Goal: Check status: Check status

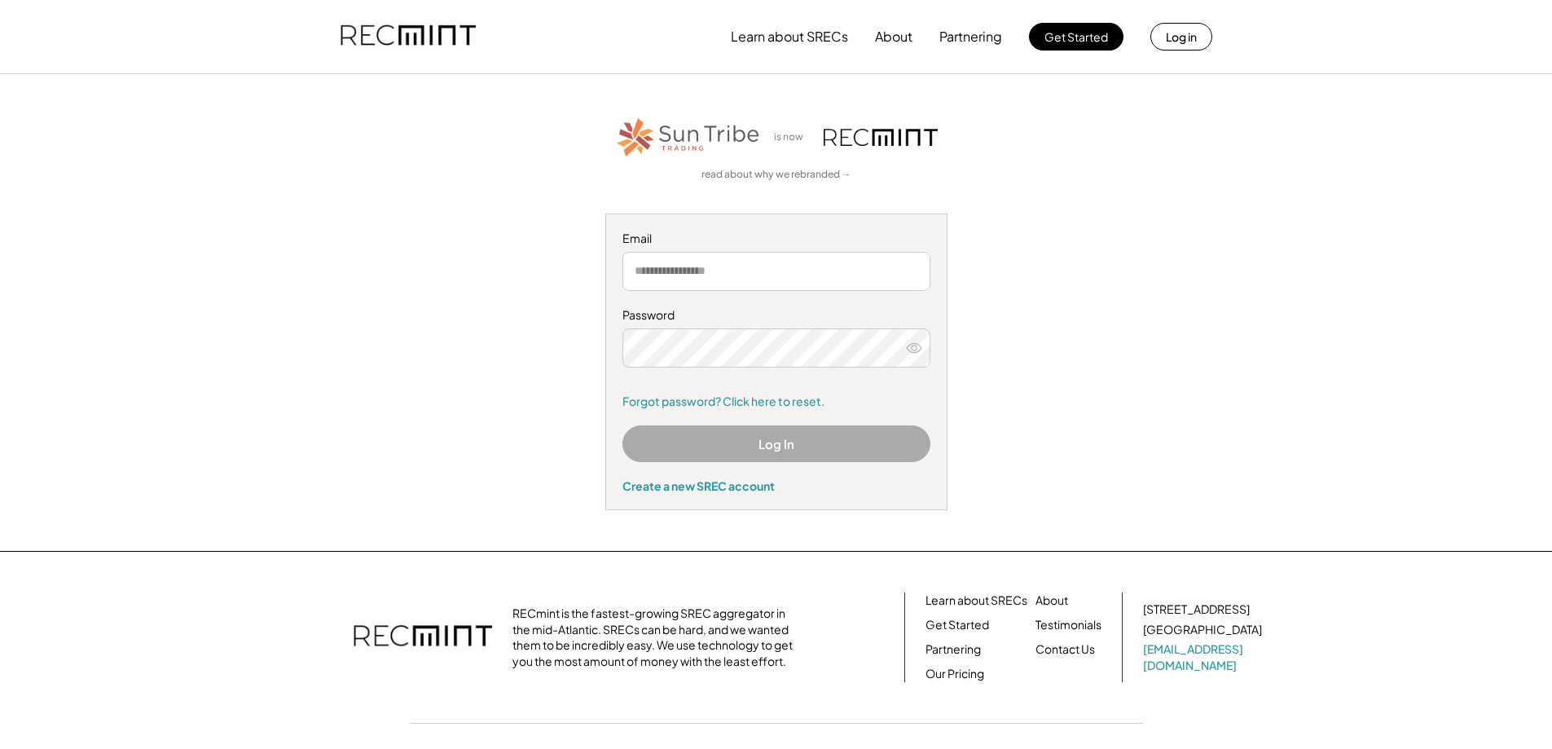
click at [735, 443] on button "Log In" at bounding box center [776, 443] width 308 height 37
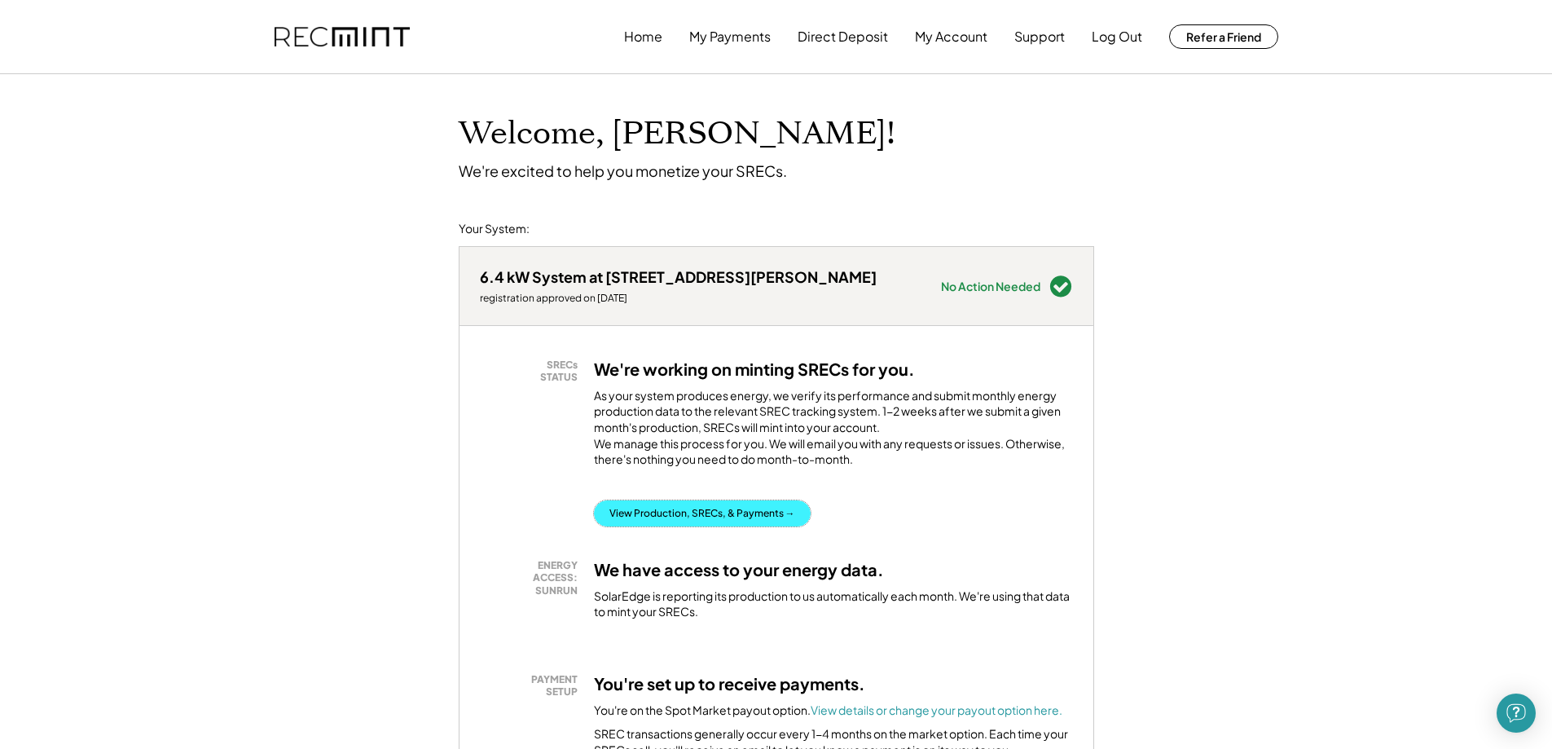
click at [717, 526] on button "View Production, SRECs, & Payments →" at bounding box center [702, 513] width 217 height 26
